Goal: Transaction & Acquisition: Purchase product/service

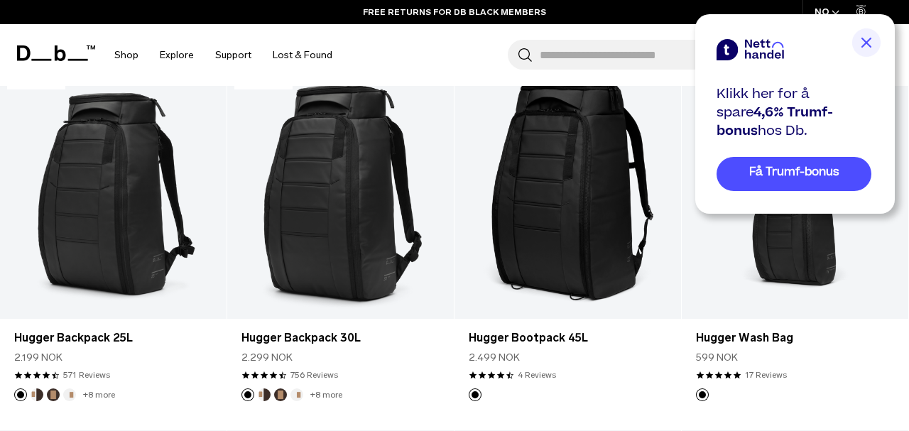
scroll to position [800, 0]
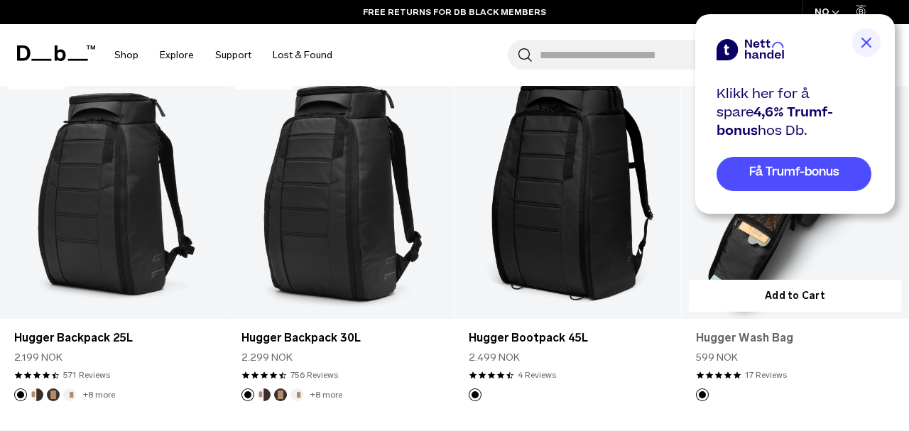
click at [749, 369] on link "17 Reviews" at bounding box center [766, 375] width 42 height 13
click at [751, 342] on link "Hugger Wash Bag" at bounding box center [795, 338] width 198 height 17
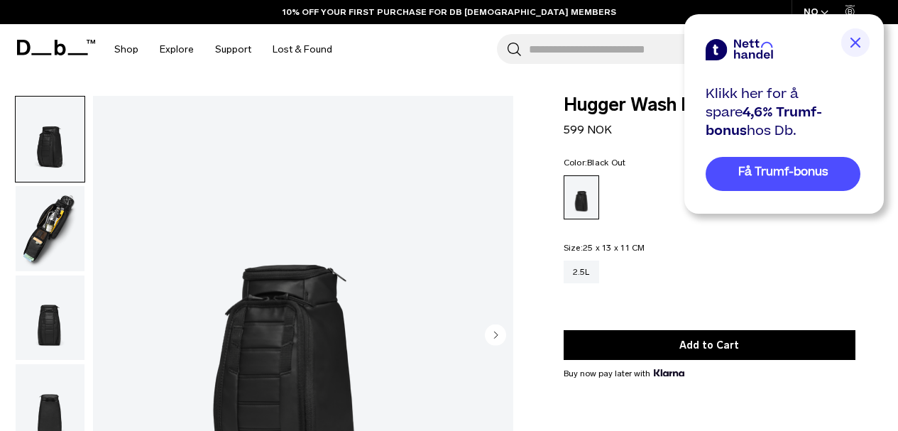
scroll to position [55, 0]
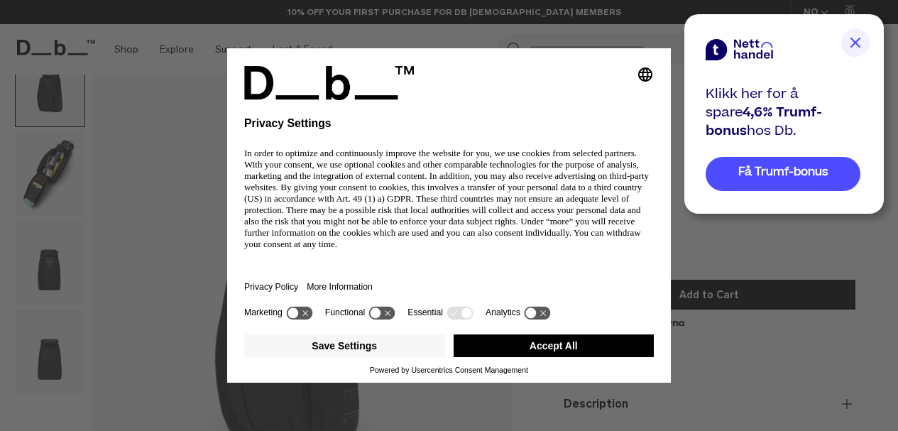
click at [625, 354] on button "Accept All" at bounding box center [554, 346] width 201 height 23
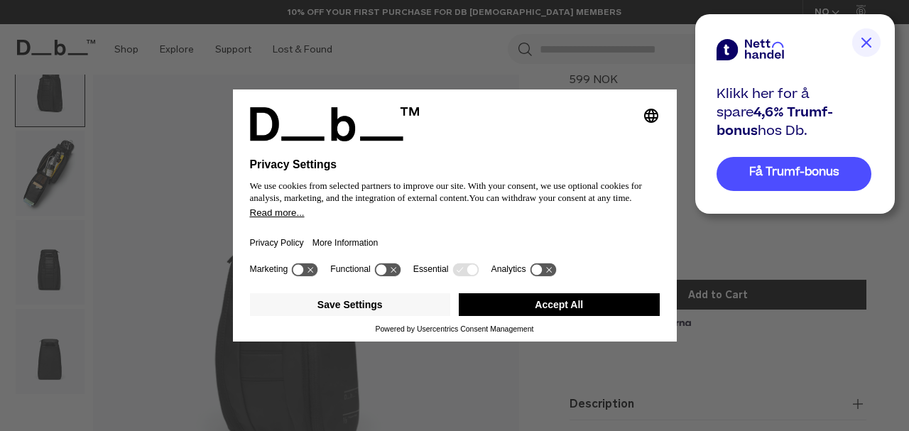
click at [607, 303] on button "Accept All" at bounding box center [559, 304] width 201 height 23
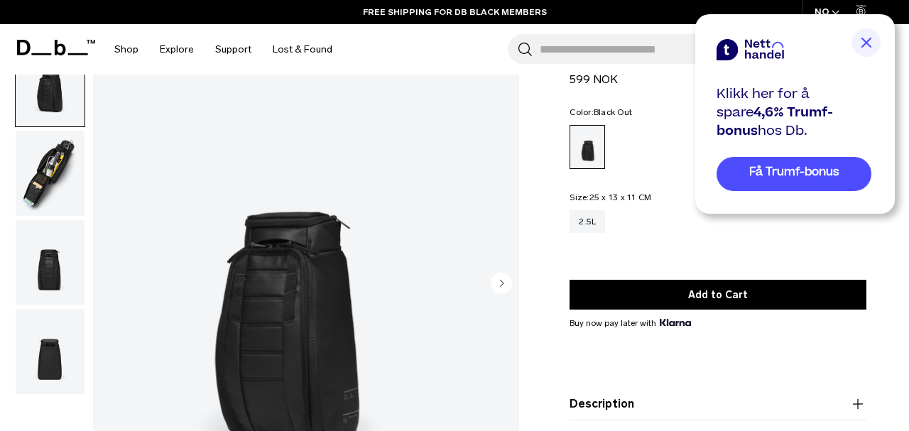
scroll to position [0, 0]
click at [867, 40] on img at bounding box center [866, 42] width 28 height 28
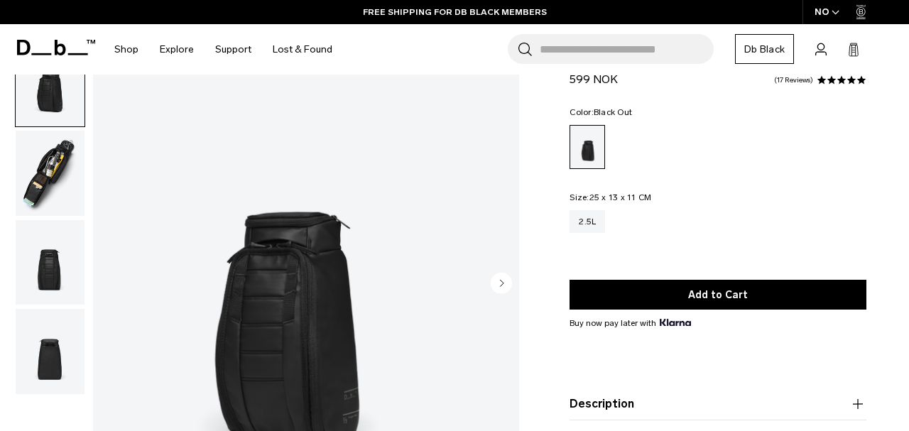
click at [435, 366] on img "1 / 4" at bounding box center [288, 284] width 391 height 489
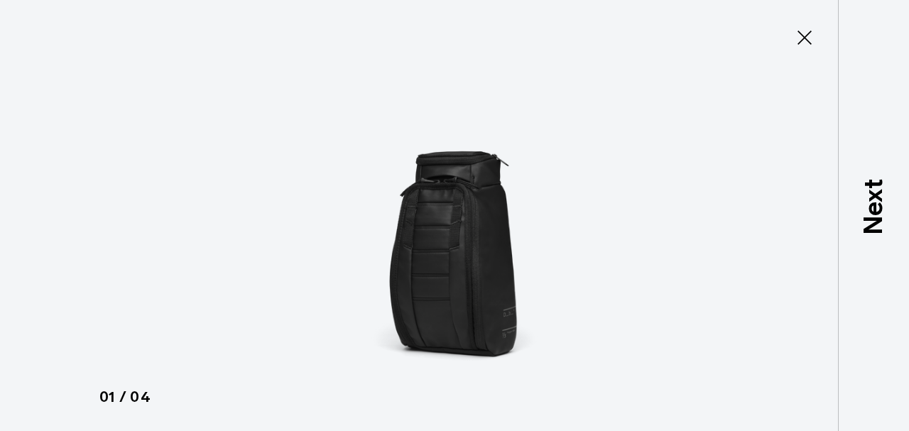
click at [460, 386] on p "01 / 04" at bounding box center [553, 397] width 909 height 23
click at [803, 33] on icon at bounding box center [804, 37] width 23 height 23
